Goal: Information Seeking & Learning: Learn about a topic

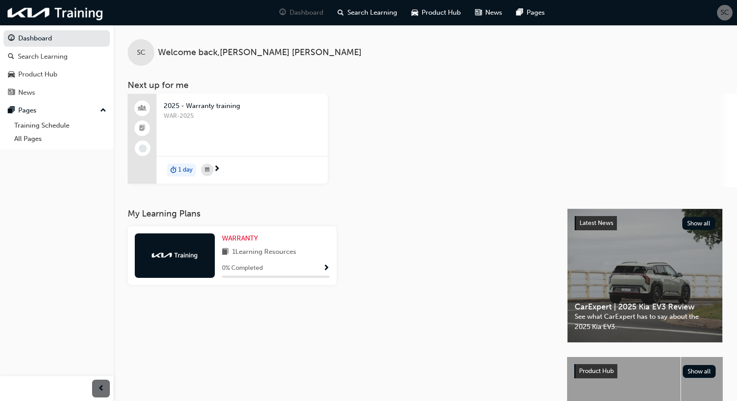
click at [228, 135] on div "WAR-2025" at bounding box center [242, 129] width 157 height 36
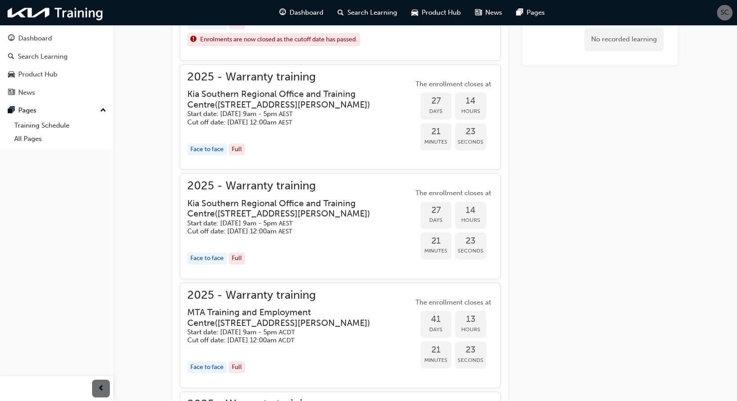
scroll to position [902, 0]
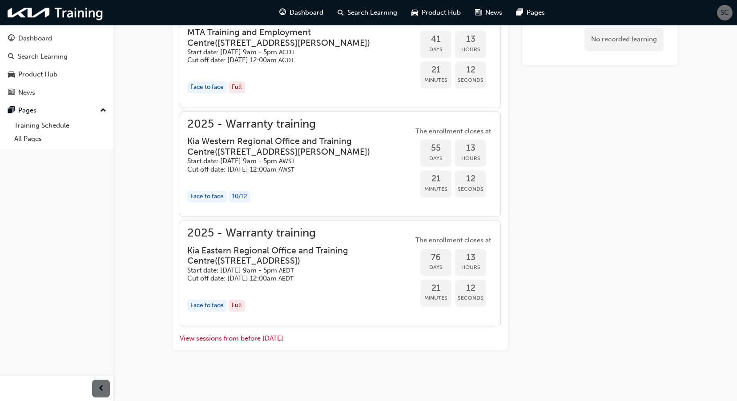
click at [215, 302] on div "Face to face" at bounding box center [207, 306] width 40 height 12
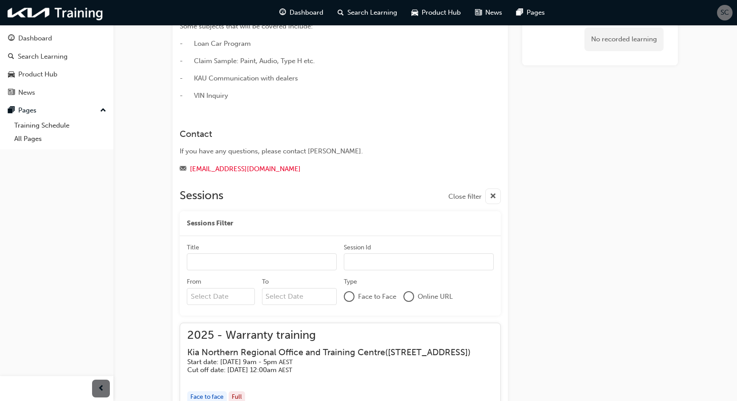
scroll to position [0, 0]
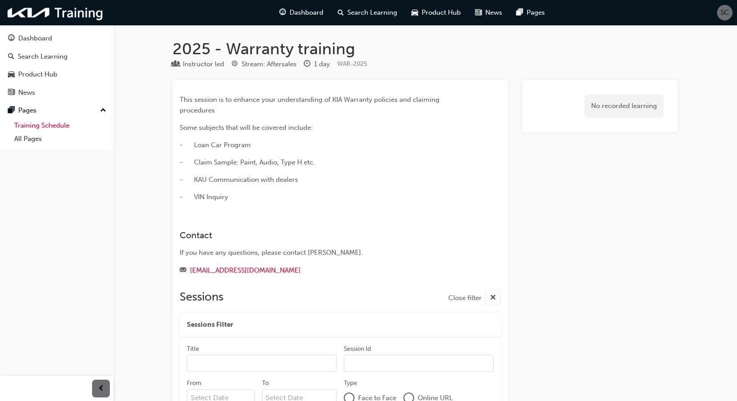
click at [41, 127] on link "Training Schedule" at bounding box center [60, 126] width 99 height 14
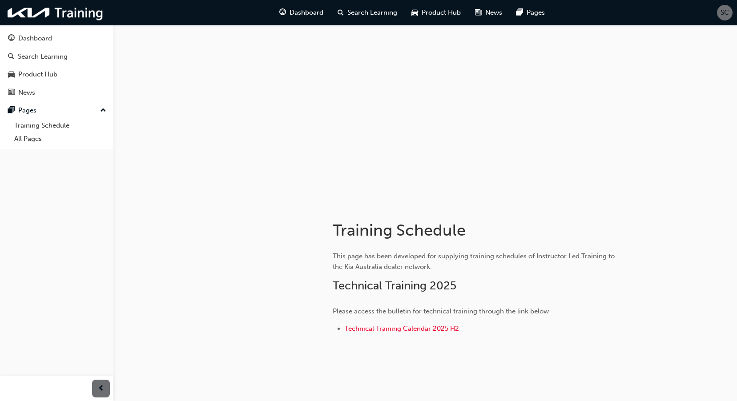
scroll to position [21, 0]
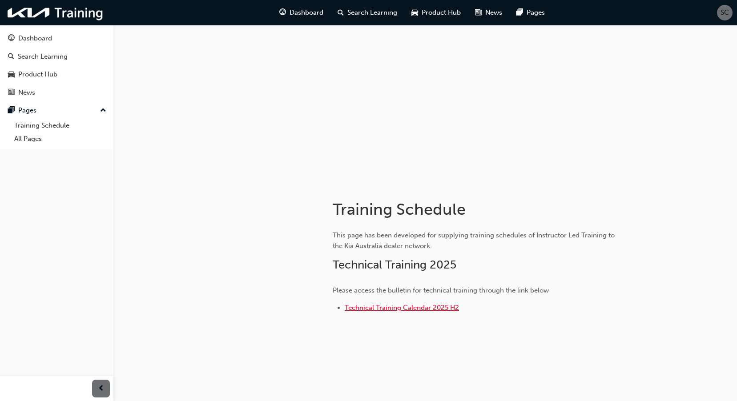
click at [431, 310] on span "Technical Training Calendar 2025 H2" at bounding box center [402, 308] width 114 height 8
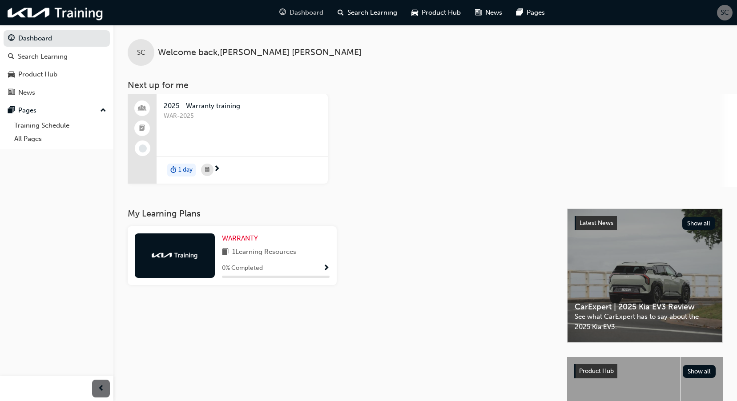
click at [308, 14] on span "Dashboard" at bounding box center [307, 13] width 34 height 10
click at [375, 12] on span "Search Learning" at bounding box center [372, 13] width 50 height 10
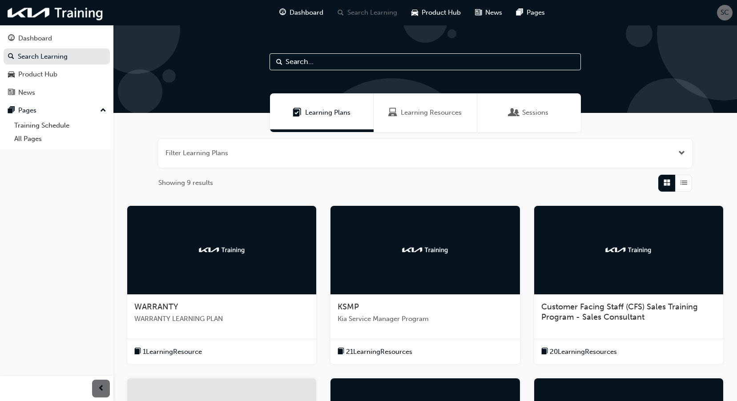
scroll to position [89, 0]
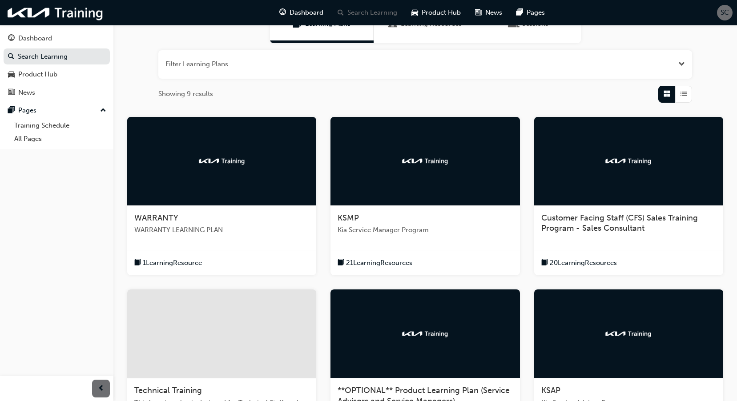
click at [246, 168] on div at bounding box center [221, 161] width 189 height 89
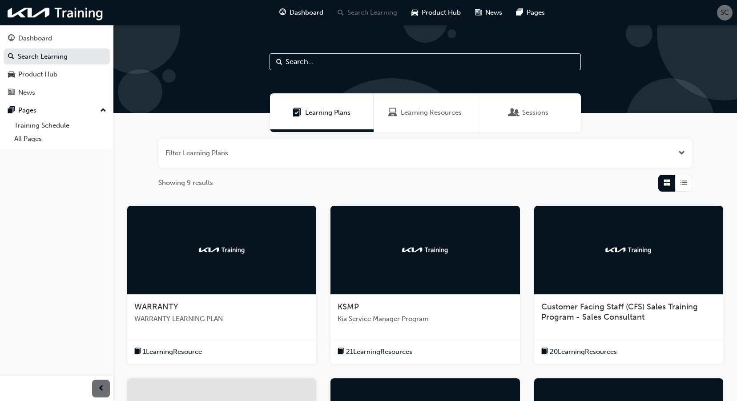
click at [318, 60] on input "text" at bounding box center [425, 61] width 311 height 17
paste input "TRPLP"
type input "TRPLP"
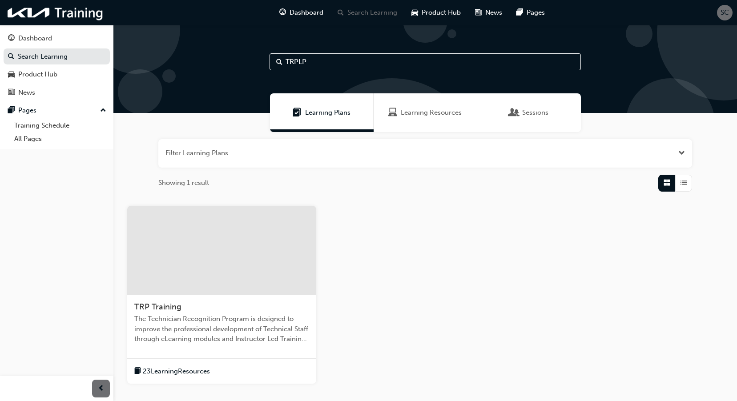
scroll to position [69, 0]
click at [48, 61] on link "Search Learning" at bounding box center [57, 56] width 106 height 16
click at [316, 12] on span "Dashboard" at bounding box center [307, 13] width 34 height 10
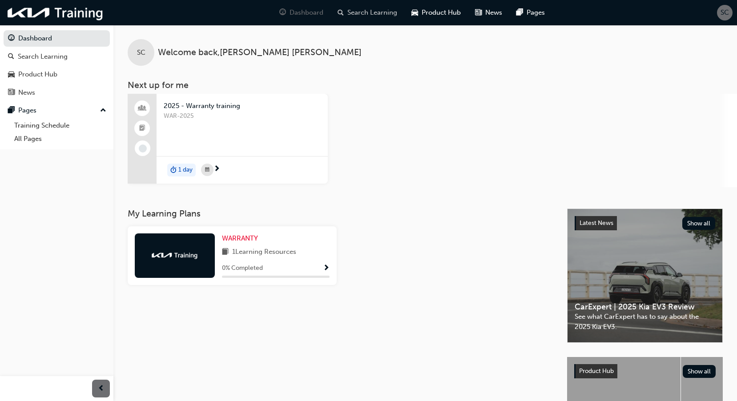
click at [355, 7] on div "Search Learning" at bounding box center [367, 13] width 74 height 18
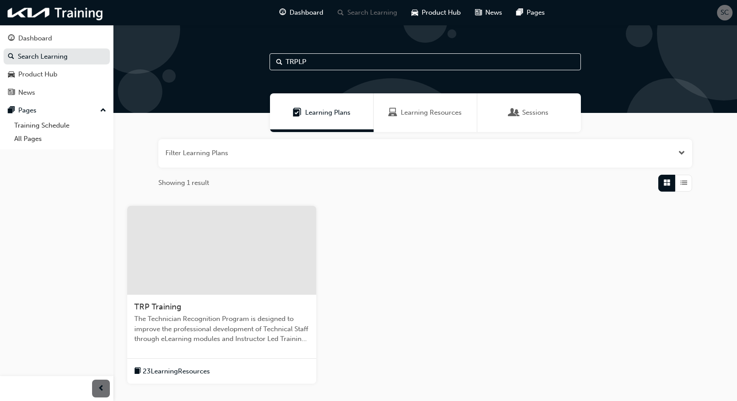
click at [339, 62] on input "TRPLP" at bounding box center [425, 61] width 311 height 17
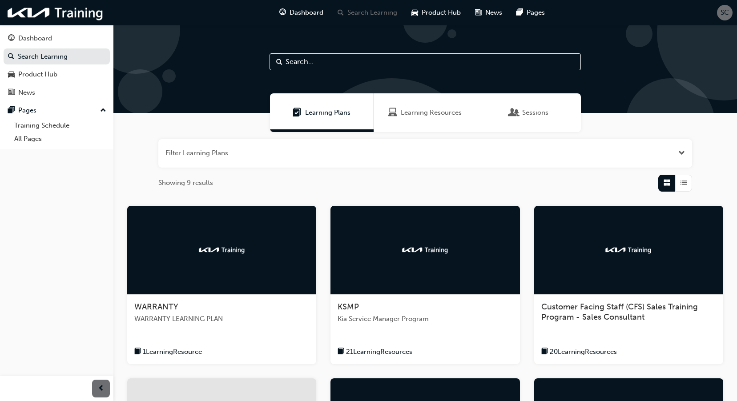
click at [243, 306] on div "WARRANTY" at bounding box center [221, 307] width 175 height 11
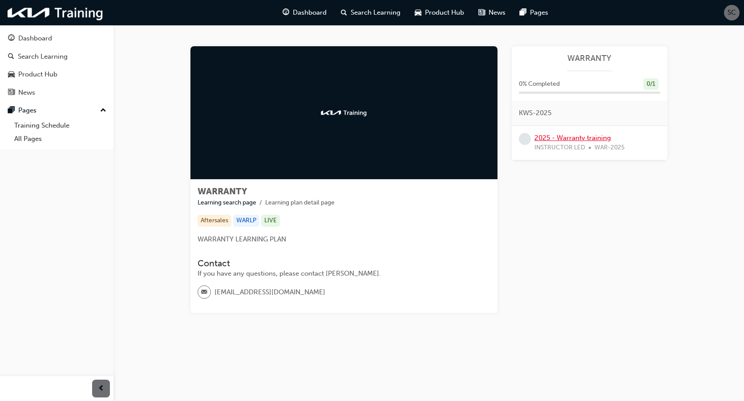
click at [547, 136] on link "2025 - Warranty training" at bounding box center [572, 138] width 77 height 8
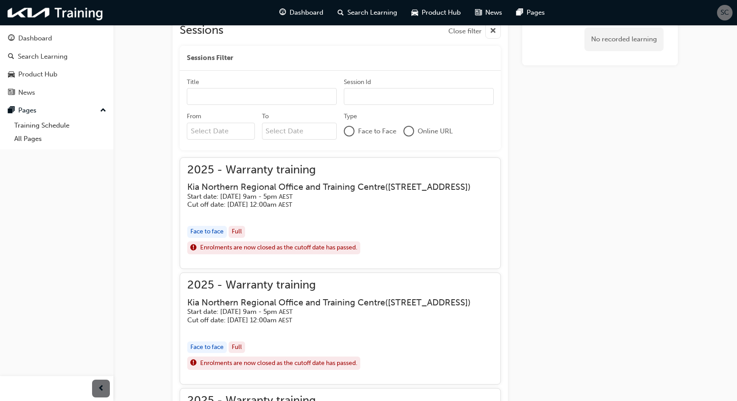
scroll to position [178, 0]
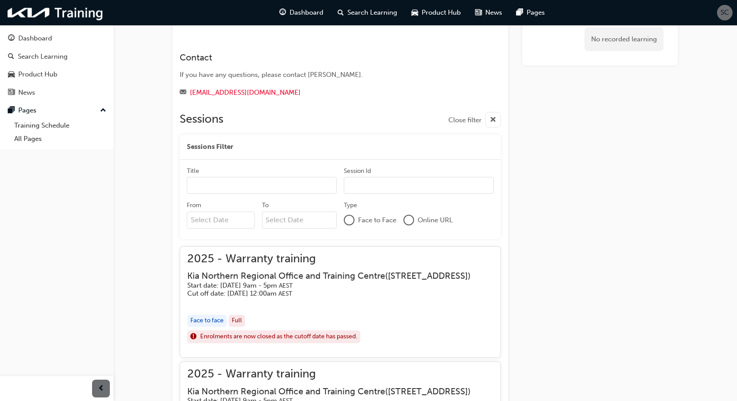
click at [346, 221] on div at bounding box center [349, 220] width 9 height 9
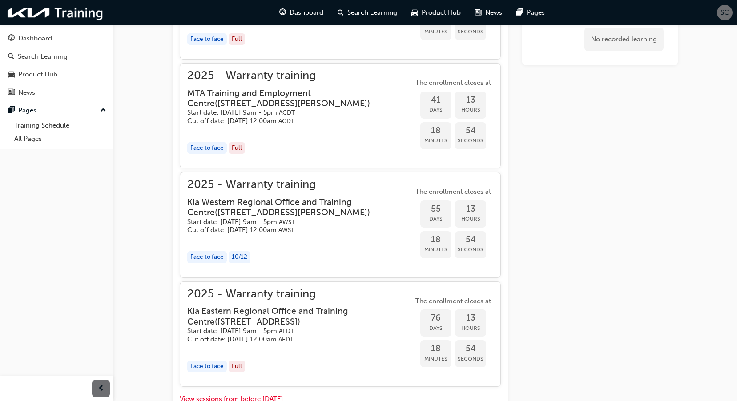
scroll to position [934, 0]
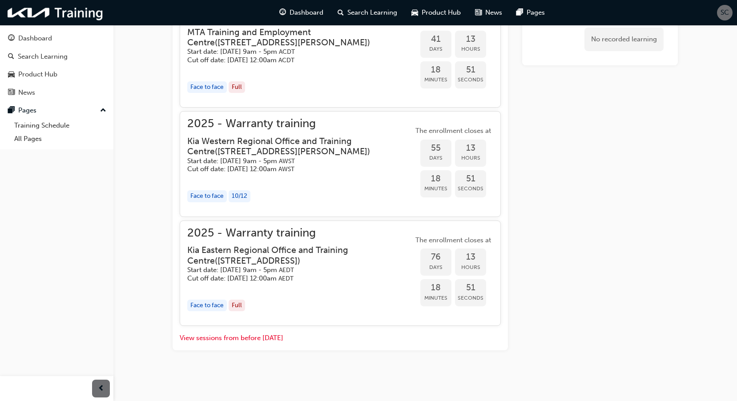
click at [262, 168] on h5 "Cut off date: [DATE] 12:00am AWST" at bounding box center [293, 169] width 212 height 8
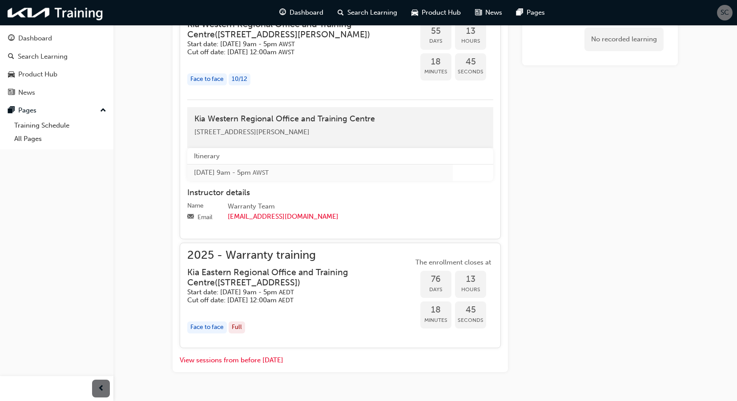
scroll to position [1076, 0]
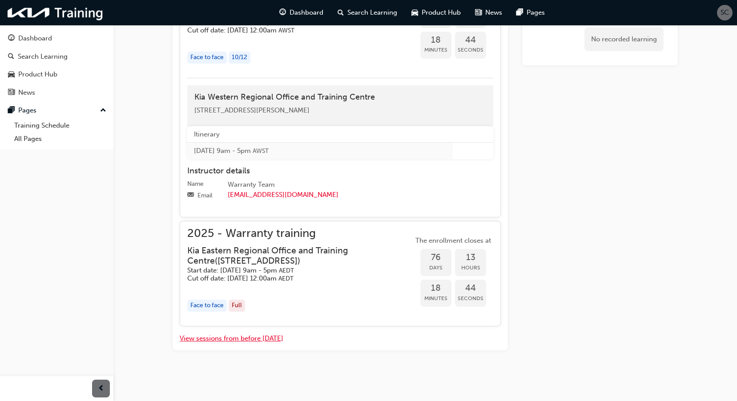
click at [230, 339] on button "View sessions from before [DATE]" at bounding box center [232, 339] width 104 height 10
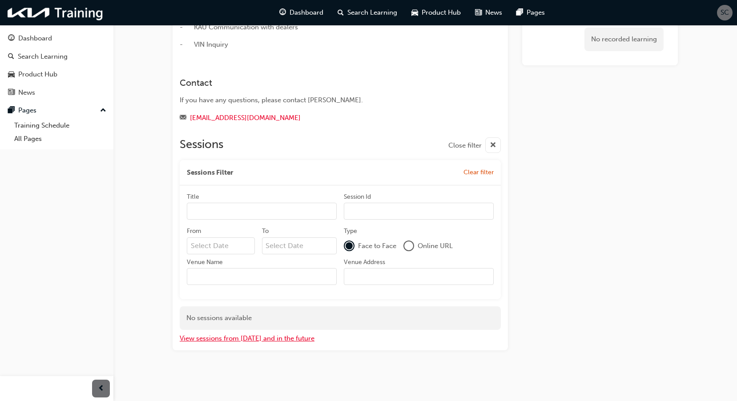
scroll to position [0, 0]
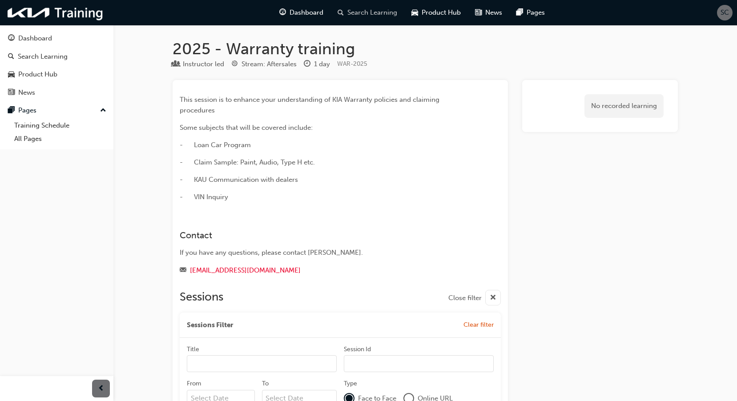
click at [375, 4] on div "Search Learning" at bounding box center [367, 13] width 74 height 18
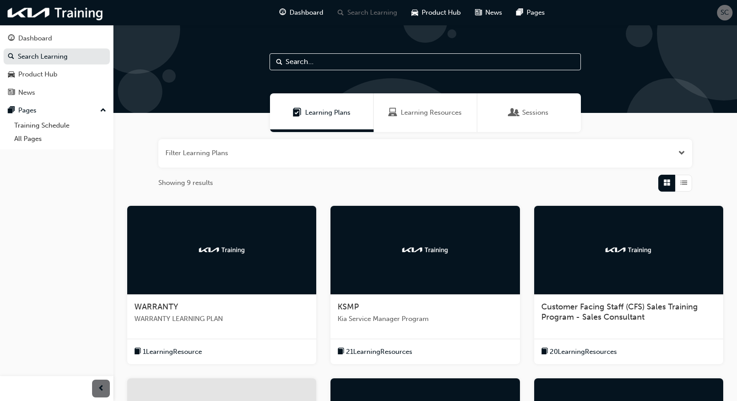
click at [532, 113] on span "Sessions" at bounding box center [535, 113] width 26 height 10
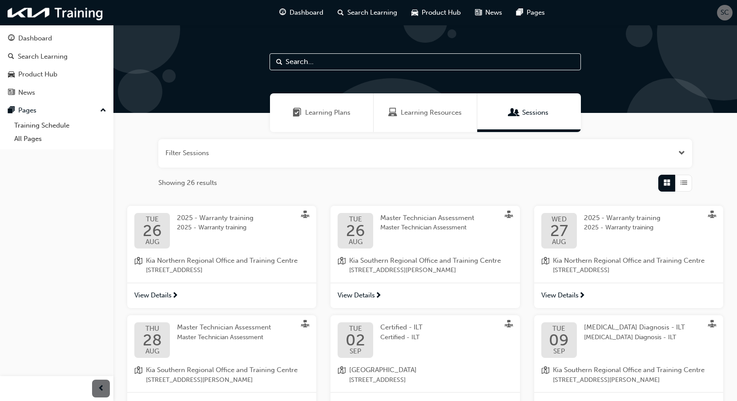
click at [335, 114] on span "Learning Plans" at bounding box center [327, 113] width 45 height 10
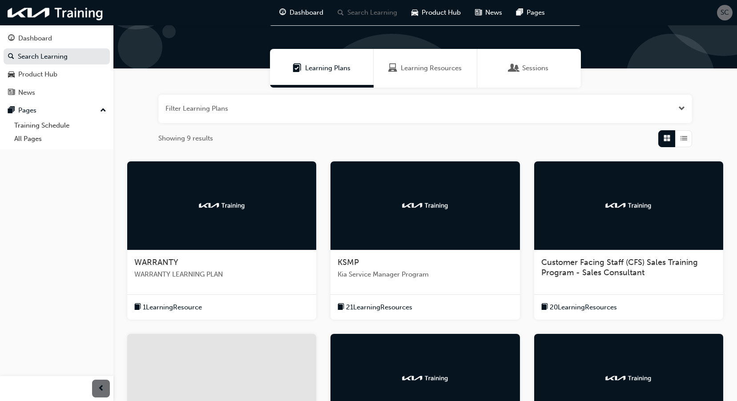
scroll to position [89, 0]
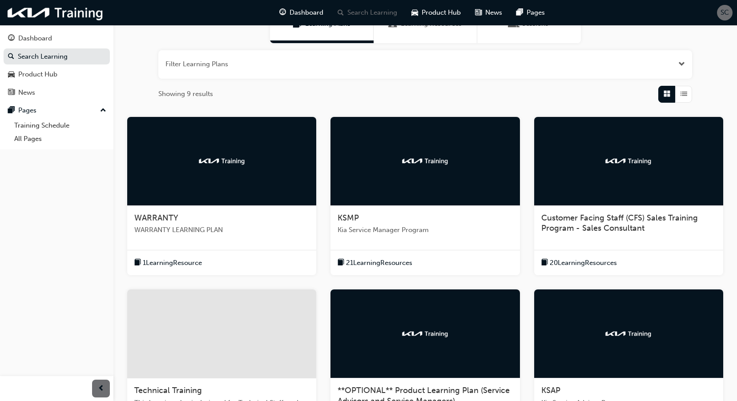
click at [218, 169] on div at bounding box center [221, 161] width 189 height 89
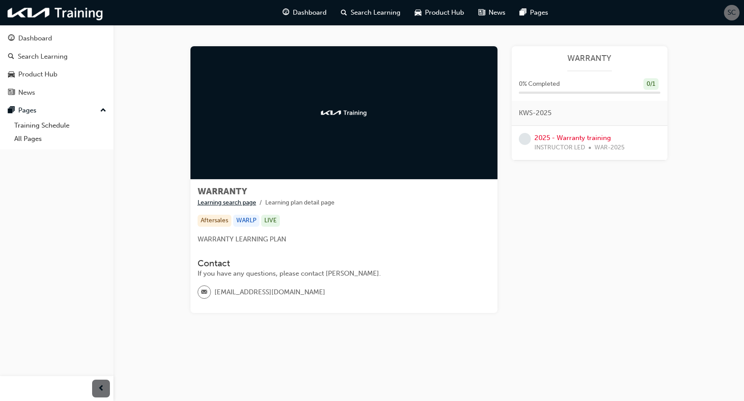
click at [248, 205] on link "Learning search page" at bounding box center [226, 203] width 59 height 8
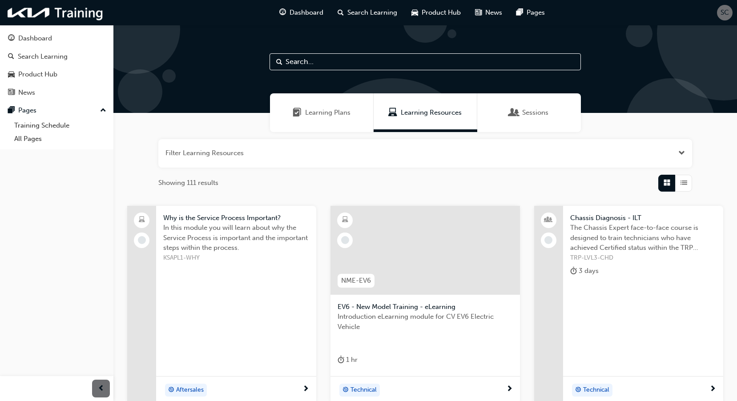
click at [338, 121] on div "Learning Plans" at bounding box center [322, 112] width 104 height 39
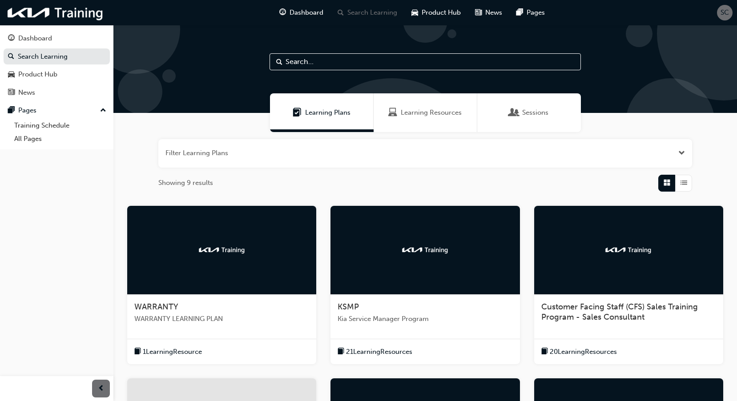
click at [230, 285] on div at bounding box center [221, 250] width 189 height 89
